Goal: Task Accomplishment & Management: Use online tool/utility

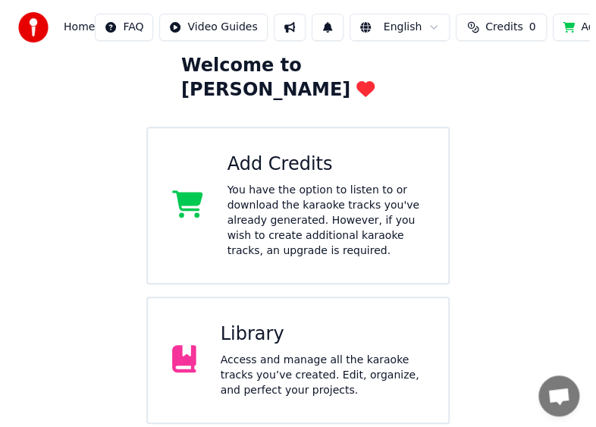
scroll to position [217, 0]
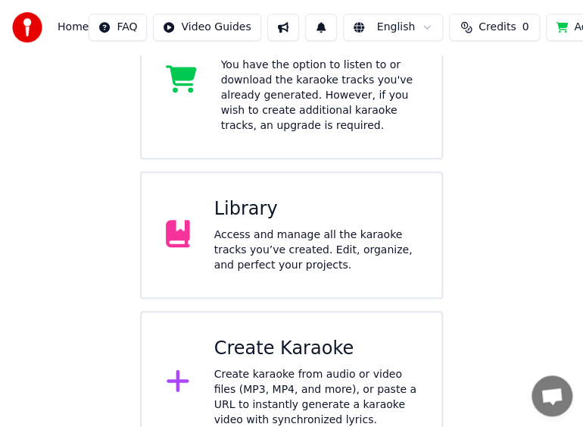
click at [303, 336] on div "Create Karaoke" at bounding box center [316, 348] width 204 height 24
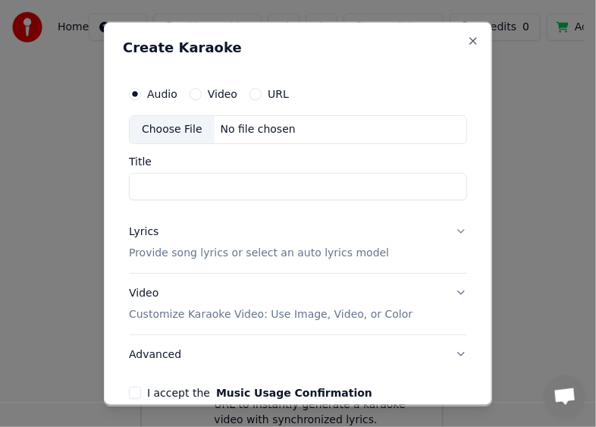
click at [242, 250] on p "Provide song lyrics or select an auto lyrics model" at bounding box center [259, 252] width 260 height 15
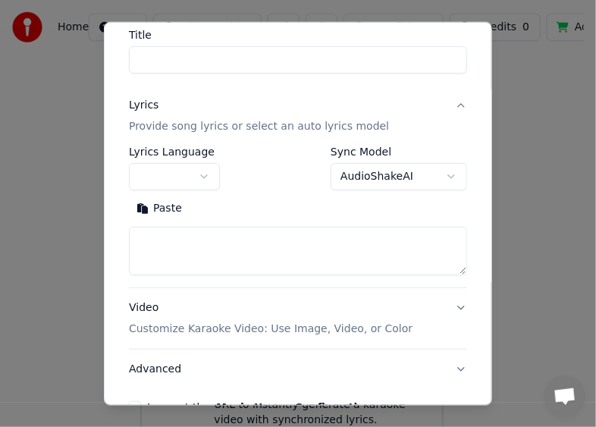
scroll to position [152, 0]
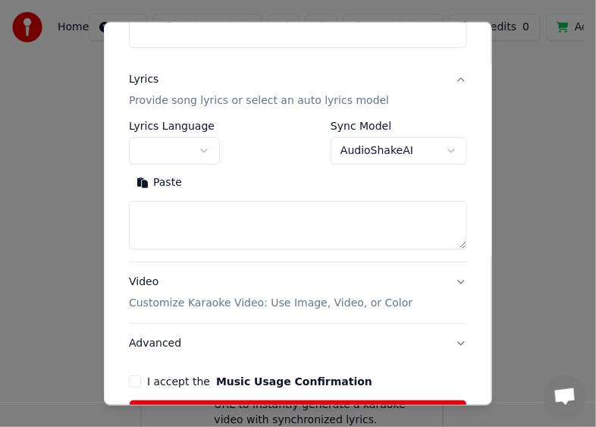
click at [167, 157] on button "button" at bounding box center [174, 150] width 91 height 27
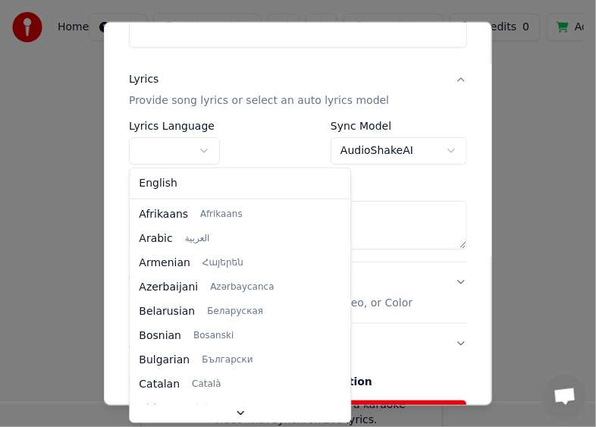
select select "**"
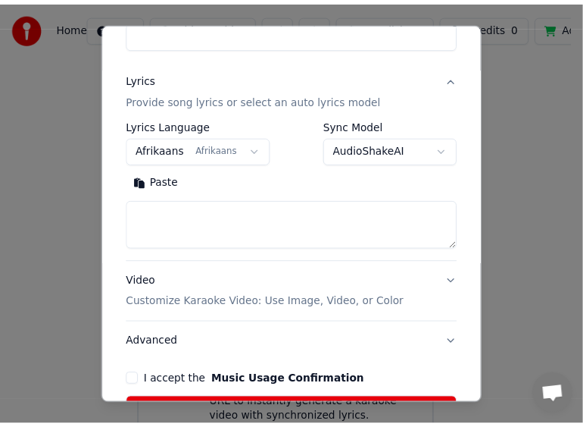
scroll to position [258, 0]
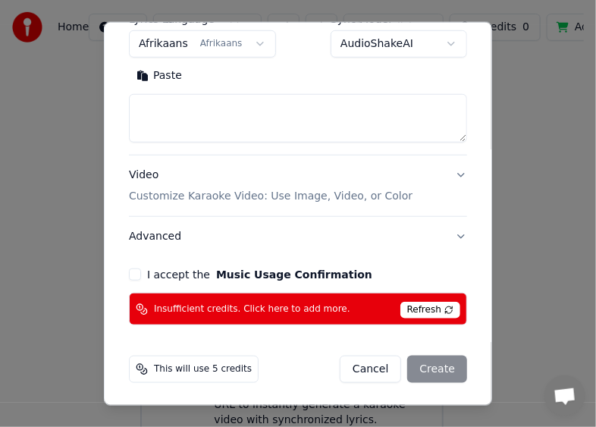
click at [377, 362] on button "Cancel" at bounding box center [369, 368] width 61 height 27
